Goal: Entertainment & Leisure: Consume media (video, audio)

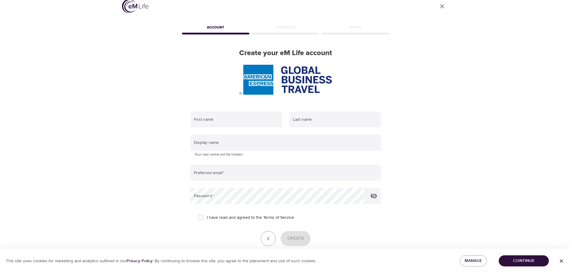
scroll to position [38, 0]
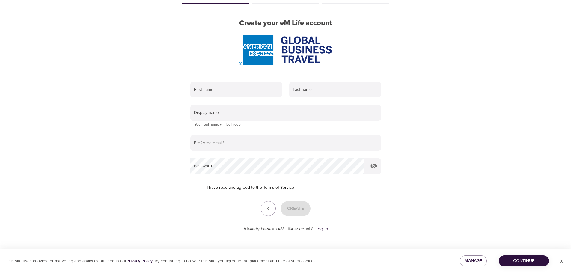
click at [321, 230] on link "Log in" at bounding box center [321, 229] width 13 height 6
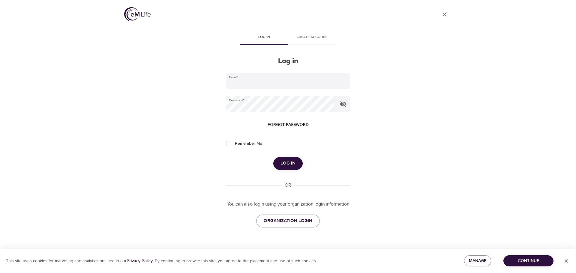
type input "[EMAIL_ADDRESS][DOMAIN_NAME]"
click at [293, 165] on span "Log in" at bounding box center [287, 164] width 15 height 8
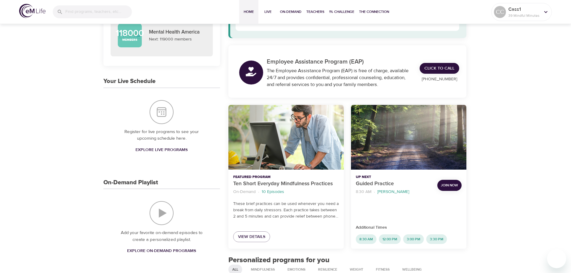
scroll to position [90, 0]
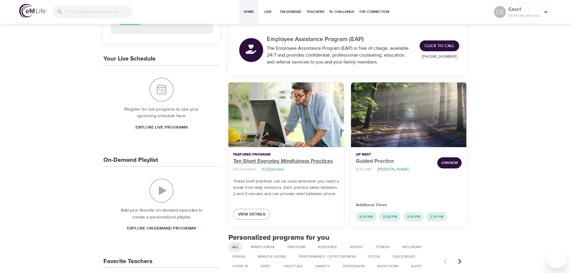
click at [291, 162] on p "Ten Short Everyday Mindfulness Practices" at bounding box center [286, 161] width 106 height 8
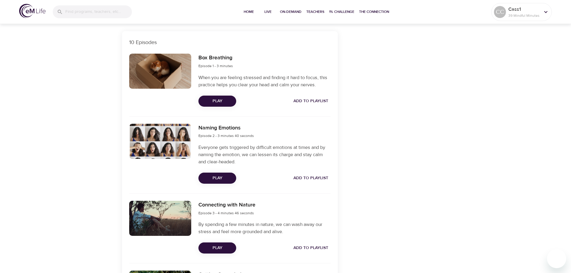
scroll to position [180, 0]
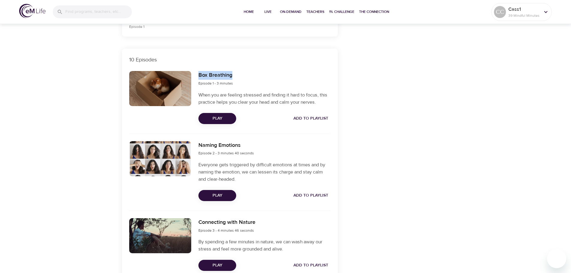
drag, startPoint x: 244, startPoint y: 76, endPoint x: 200, endPoint y: 76, distance: 44.7
click at [200, 76] on div "Box Breathing Episode 1 - 3 minutes" at bounding box center [264, 79] width 132 height 16
copy h6 "Box Breathing"
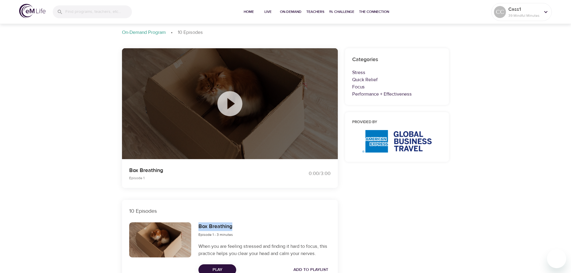
scroll to position [0, 0]
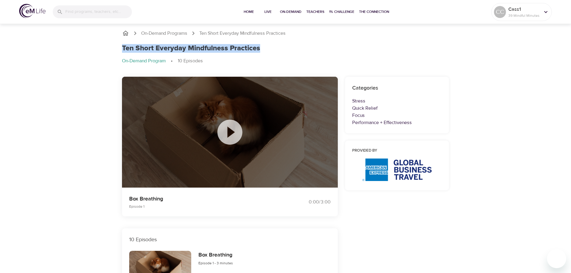
drag, startPoint x: 260, startPoint y: 49, endPoint x: 117, endPoint y: 41, distance: 143.5
click at [117, 41] on div "On-Demand Programs Ten Short Everyday Mindfulness Practices Ten Short Everyday …" at bounding box center [286, 49] width 342 height 54
copy h1 "Ten Short Everyday Mindfulness Practices"
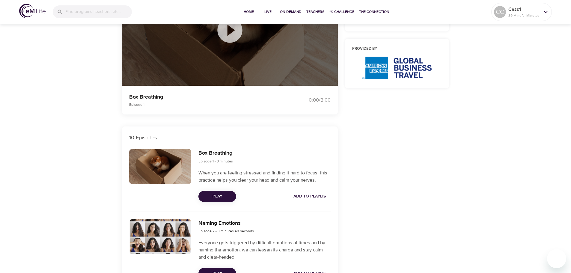
scroll to position [120, 0]
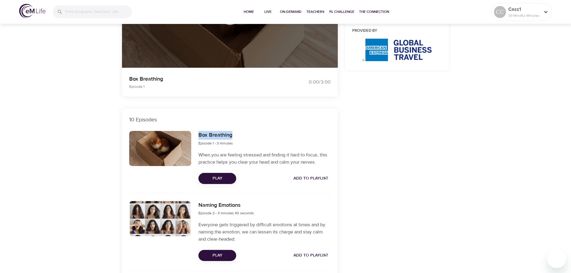
drag, startPoint x: 234, startPoint y: 135, endPoint x: 200, endPoint y: 135, distance: 34.5
click at [200, 135] on div "Box Breathing Episode 1 - 3 minutes" at bounding box center [264, 139] width 132 height 16
drag, startPoint x: 207, startPoint y: 137, endPoint x: 249, endPoint y: 130, distance: 43.4
click at [249, 130] on div "Box Breathing Episode 1 - 3 minutes When you are feeling stressed and finding i…" at bounding box center [264, 157] width 139 height 60
drag, startPoint x: 218, startPoint y: 133, endPoint x: 199, endPoint y: 133, distance: 18.9
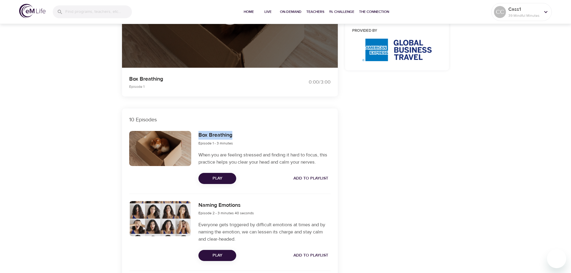
click at [199, 133] on div "Box Breathing Episode 1 - 3 minutes" at bounding box center [264, 139] width 132 height 16
copy h6 "Box Breathing"
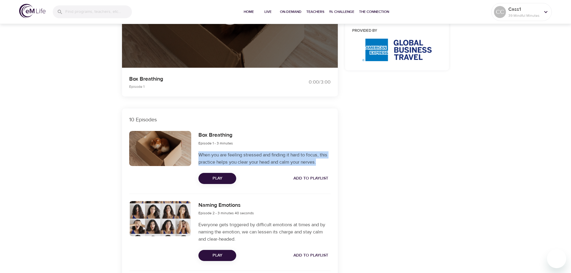
drag, startPoint x: 318, startPoint y: 163, endPoint x: 200, endPoint y: 155, distance: 118.7
click at [200, 155] on p "When you are feeling stressed and finding it hard to focus, this practice helps…" at bounding box center [264, 158] width 132 height 14
drag, startPoint x: 236, startPoint y: 144, endPoint x: 198, endPoint y: 145, distance: 37.5
click at [198, 145] on div "Box Breathing Episode 1 - 3 minutes" at bounding box center [264, 139] width 132 height 16
copy span "Episode 1 - 3 minutes"
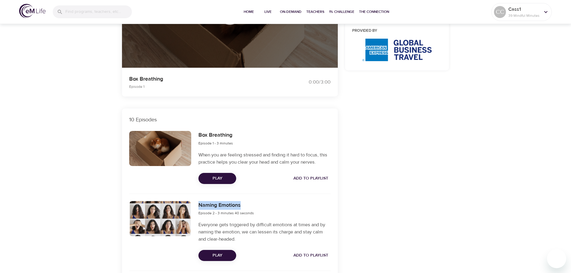
drag, startPoint x: 243, startPoint y: 207, endPoint x: 199, endPoint y: 206, distance: 43.5
click at [199, 206] on h6 "Naming Emotions" at bounding box center [225, 205] width 55 height 9
copy h6 "Naming Emotions"
drag, startPoint x: 254, startPoint y: 213, endPoint x: 198, endPoint y: 213, distance: 55.8
click at [198, 213] on div "Naming Emotions Episode 2 - 3 minutes 40 seconds Everyone gets triggered by dif…" at bounding box center [264, 231] width 139 height 67
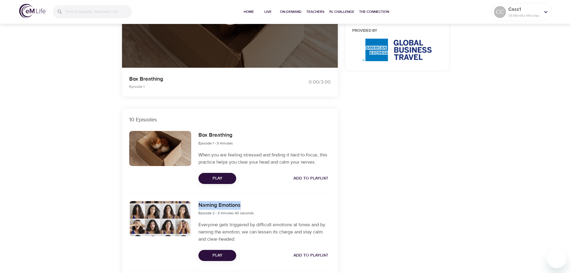
copy span "Episode 2 - 3 minutes 40 seconds"
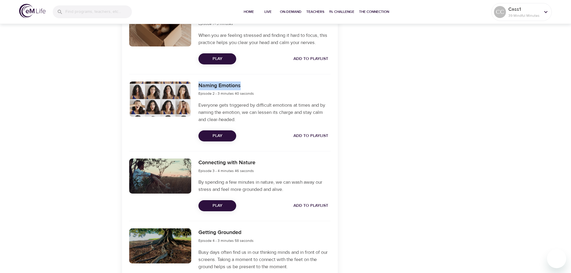
scroll to position [240, 0]
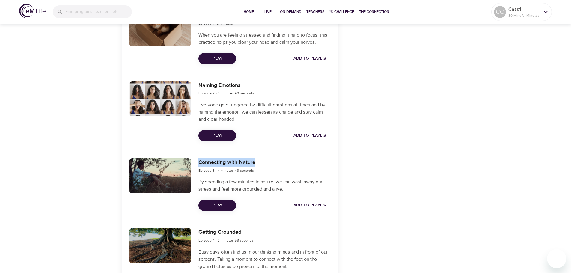
drag, startPoint x: 258, startPoint y: 162, endPoint x: 196, endPoint y: 161, distance: 61.8
click at [196, 161] on div "Connecting with Nature Episode 3 - 4 minutes 46 seconds By spending a few minut…" at bounding box center [264, 185] width 139 height 60
copy h6 "Connecting with Nature"
drag, startPoint x: 252, startPoint y: 171, endPoint x: 197, endPoint y: 172, distance: 54.6
click at [197, 172] on div "Connecting with Nature Episode 3 - 4 minutes 46 seconds By spending a few minut…" at bounding box center [264, 185] width 139 height 60
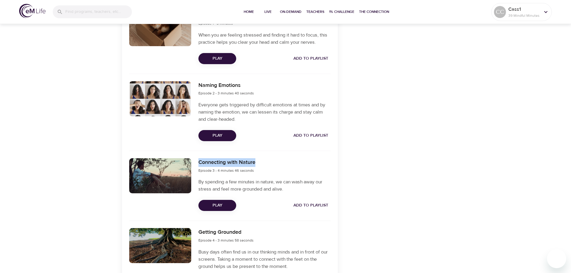
copy span "Episode 3 - 4 minutes 46 seconds"
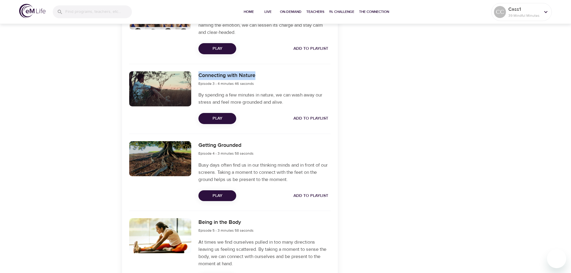
scroll to position [330, 0]
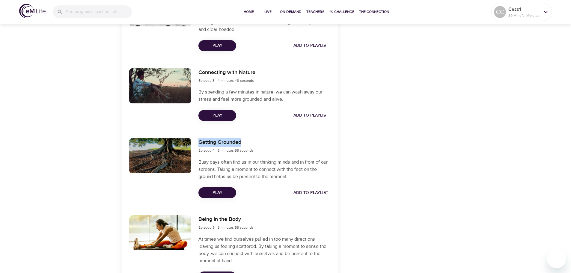
drag, startPoint x: 246, startPoint y: 145, endPoint x: 198, endPoint y: 143, distance: 48.3
click at [198, 143] on div "Getting Grounded Episode 4 - 3 minutes 58 seconds Busy days often find us in ou…" at bounding box center [264, 168] width 139 height 67
copy h6 "Getting Grounded"
drag, startPoint x: 258, startPoint y: 151, endPoint x: 198, endPoint y: 149, distance: 59.7
click at [198, 149] on div "Getting Grounded Episode 4 - 3 minutes 58 seconds Busy days often find us in ou…" at bounding box center [264, 168] width 139 height 67
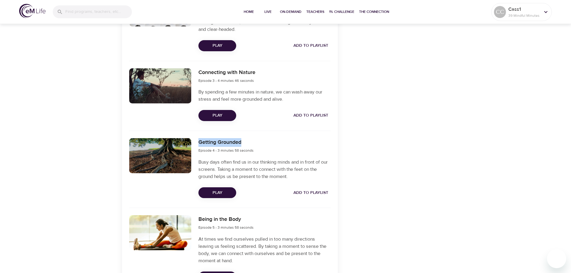
copy span "Episode 4 - 3 minutes 58 seconds"
drag, startPoint x: 242, startPoint y: 220, endPoint x: 197, endPoint y: 221, distance: 45.6
click at [197, 221] on div "Being in the Body Episode 5 - 3 minutes 58 seconds At times we find ourselves p…" at bounding box center [264, 249] width 139 height 74
drag, startPoint x: 255, startPoint y: 225, endPoint x: 201, endPoint y: 226, distance: 54.3
click at [201, 226] on div "Being in the Body Episode 5 - 3 minutes 58 seconds" at bounding box center [264, 223] width 132 height 16
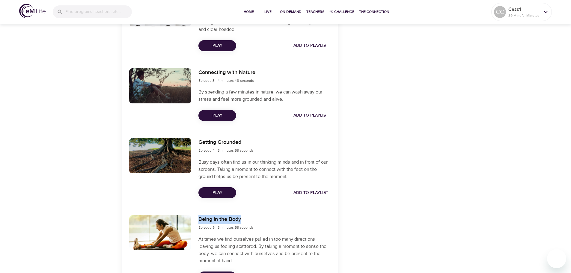
click at [201, 226] on span "Episode 5 - 3 minutes 58 seconds" at bounding box center [225, 227] width 55 height 5
drag, startPoint x: 253, startPoint y: 228, endPoint x: 198, endPoint y: 229, distance: 55.8
click at [198, 229] on div "Being in the Body Episode 5 - 3 minutes 58 seconds At times we find ourselves p…" at bounding box center [264, 249] width 139 height 74
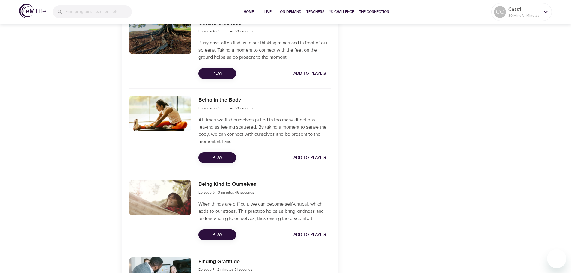
scroll to position [450, 0]
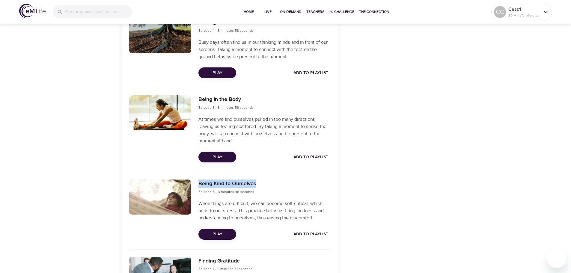
drag, startPoint x: 259, startPoint y: 185, endPoint x: 198, endPoint y: 186, distance: 60.9
click at [198, 186] on div "Being Kind to Ourselves Episode 6 - 3 minutes 46 seconds When things are diffic…" at bounding box center [264, 209] width 139 height 67
drag, startPoint x: 254, startPoint y: 190, endPoint x: 197, endPoint y: 190, distance: 57.3
click at [197, 190] on div "Being Kind to Ourselves Episode 6 - 3 minutes 46 seconds When things are diffic…" at bounding box center [264, 209] width 139 height 67
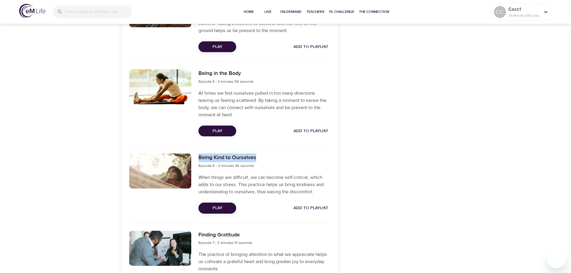
scroll to position [540, 0]
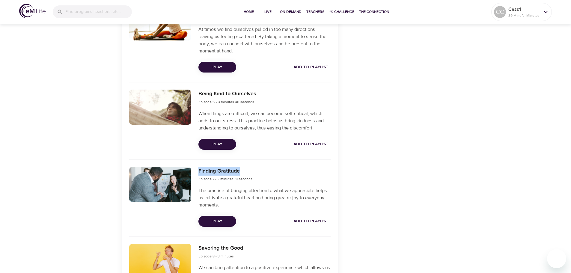
drag, startPoint x: 242, startPoint y: 172, endPoint x: 198, endPoint y: 172, distance: 44.1
click at [198, 172] on div "Finding Gratitude Episode 7 - 2 minutes 51 seconds The practice of bringing att…" at bounding box center [264, 196] width 139 height 67
drag, startPoint x: 245, startPoint y: 180, endPoint x: 198, endPoint y: 181, distance: 46.5
click at [198, 181] on div "Finding Gratitude Episode 7 - 2 minutes 51 seconds The practice of bringing att…" at bounding box center [264, 196] width 139 height 67
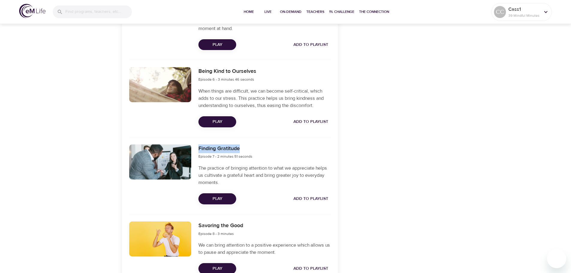
scroll to position [570, 0]
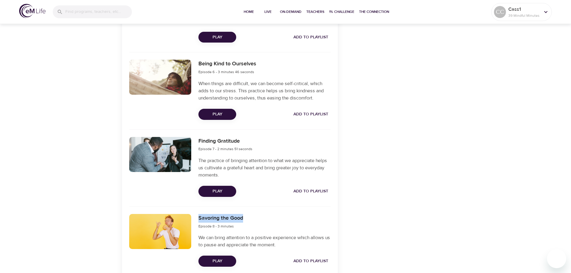
drag, startPoint x: 224, startPoint y: 218, endPoint x: 198, endPoint y: 218, distance: 26.1
click at [198, 218] on div "Savoring the Good Episode 8 - 3 minutes We can bring attention to a positive ex…" at bounding box center [264, 240] width 139 height 60
drag, startPoint x: 237, startPoint y: 227, endPoint x: 198, endPoint y: 225, distance: 39.3
click at [198, 225] on div "Savoring the Good Episode 8 - 3 minutes We can bring attention to a positive ex…" at bounding box center [264, 240] width 139 height 60
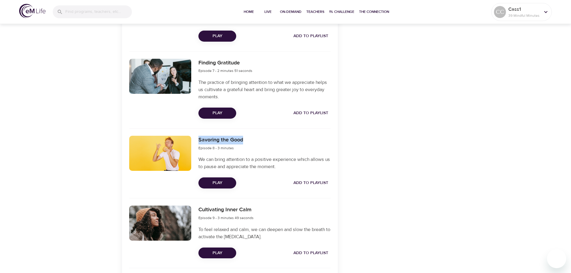
scroll to position [660, 0]
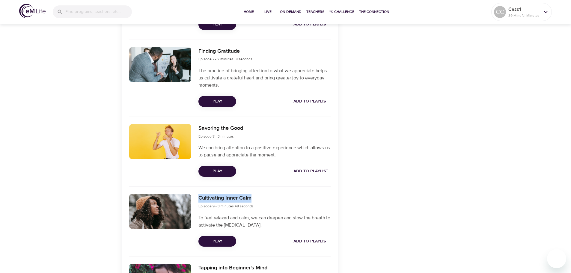
drag, startPoint x: 251, startPoint y: 201, endPoint x: 194, endPoint y: 200, distance: 56.4
click at [194, 200] on div "Cultivating Inner Calm Episode 9 - 3 minutes 49 seconds To feel relaxed and cal…" at bounding box center [230, 220] width 209 height 60
drag, startPoint x: 252, startPoint y: 208, endPoint x: 198, endPoint y: 208, distance: 54.9
click at [198, 208] on div "Cultivating Inner Calm Episode 9 - 3 minutes 49 seconds To feel relaxed and cal…" at bounding box center [264, 220] width 139 height 60
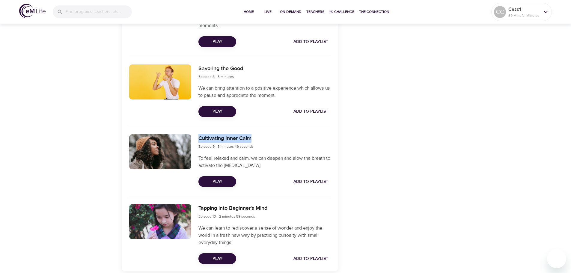
scroll to position [720, 0]
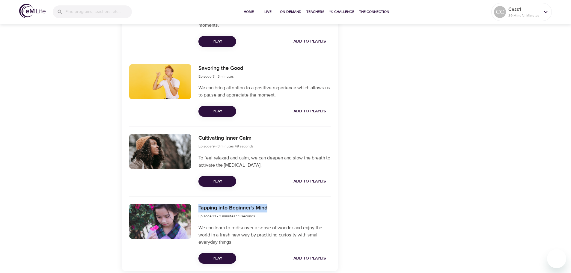
drag, startPoint x: 267, startPoint y: 208, endPoint x: 197, endPoint y: 210, distance: 70.2
click at [197, 210] on div "Tapping into Beginner's Mind Episode 10 - 2 minutes 59 seconds We can learn to …" at bounding box center [264, 233] width 139 height 67
drag, startPoint x: 258, startPoint y: 217, endPoint x: 199, endPoint y: 219, distance: 58.2
click at [199, 219] on div "Tapping into Beginner's Mind Episode 10 - 2 minutes 59 seconds" at bounding box center [232, 212] width 69 height 16
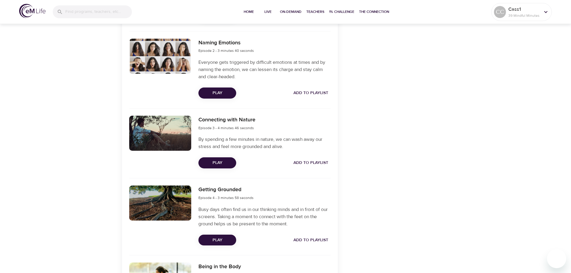
scroll to position [270, 0]
